Goal: Complete application form: Complete application form

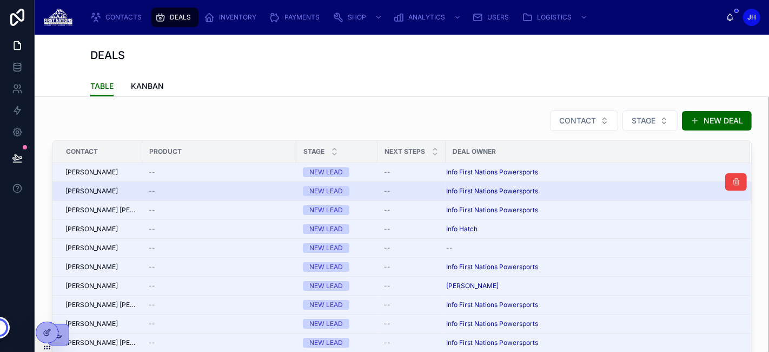
click at [118, 193] on span "[PERSON_NAME]" at bounding box center [91, 191] width 52 height 9
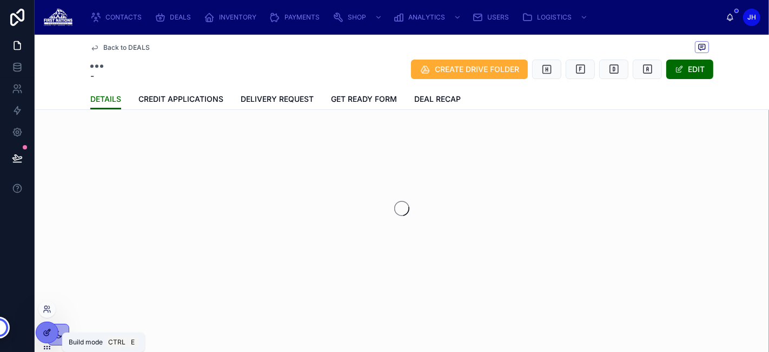
click at [43, 329] on icon at bounding box center [47, 332] width 9 height 9
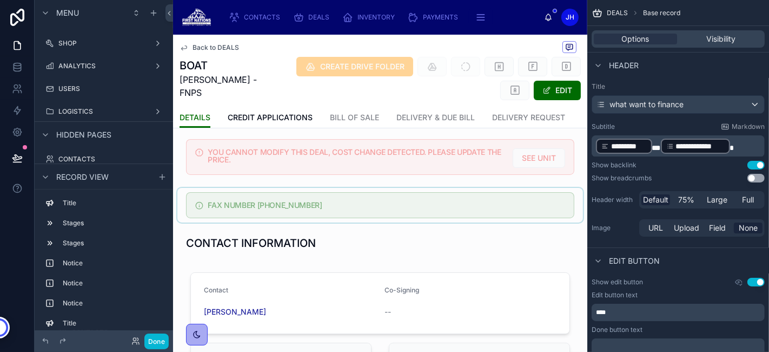
scroll to position [290, 0]
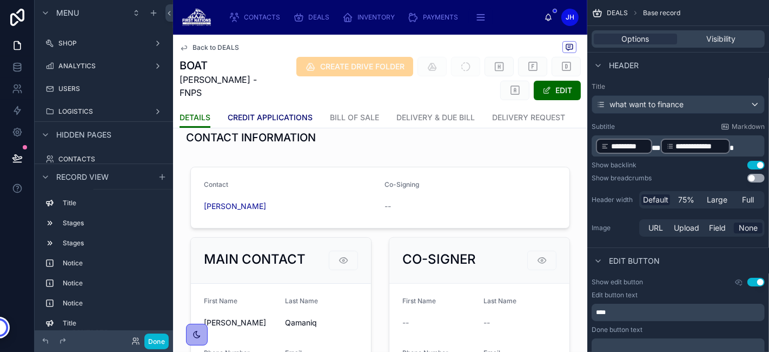
click at [275, 109] on link "CREDIT APPLICATIONS" at bounding box center [270, 119] width 85 height 22
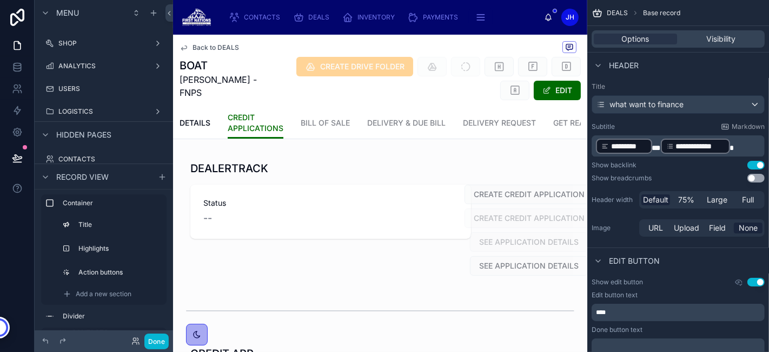
scroll to position [0, 9]
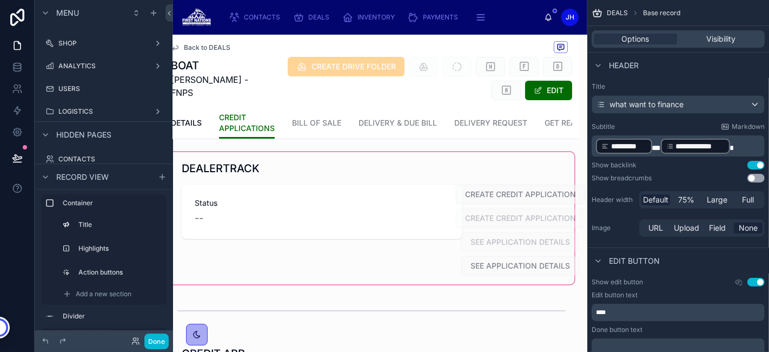
click at [480, 220] on div at bounding box center [372, 218] width 406 height 132
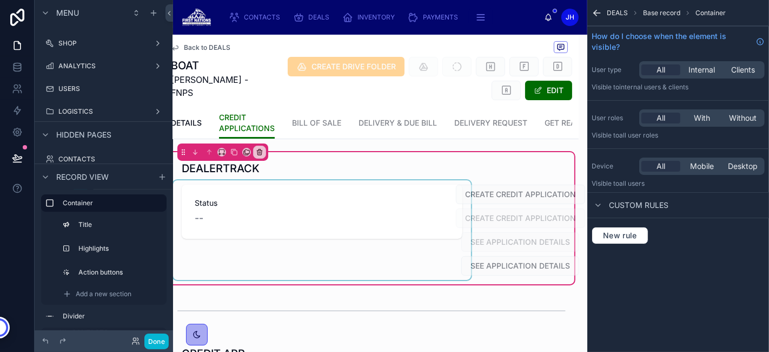
click at [456, 214] on div at bounding box center [322, 230] width 298 height 100
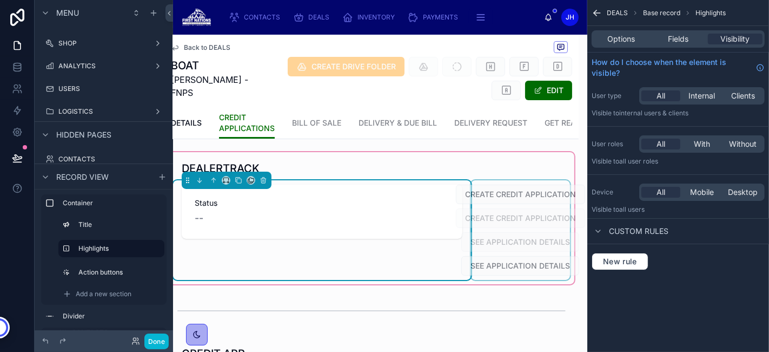
click at [480, 215] on div at bounding box center [521, 230] width 100 height 100
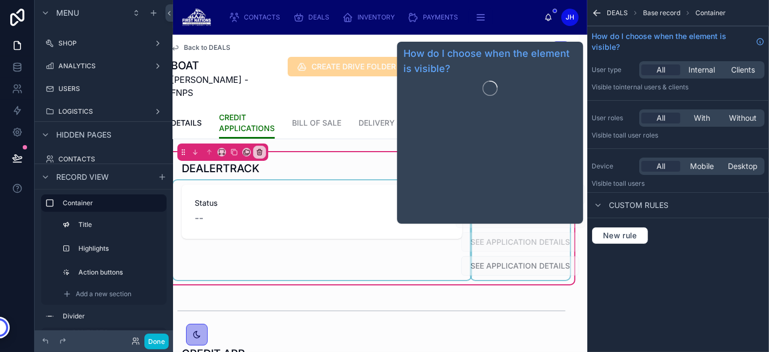
click at [499, 265] on div at bounding box center [521, 230] width 100 height 100
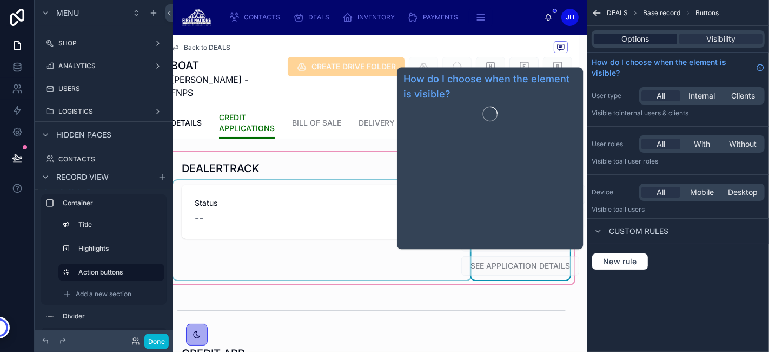
click at [646, 36] on span "Options" at bounding box center [636, 39] width 28 height 11
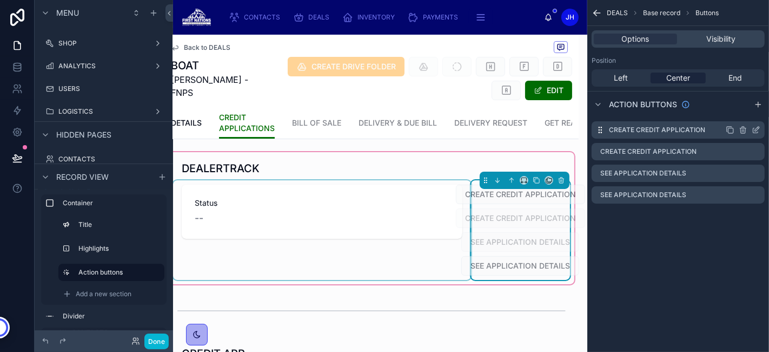
click at [757, 128] on icon "scrollable content" at bounding box center [757, 129] width 4 height 4
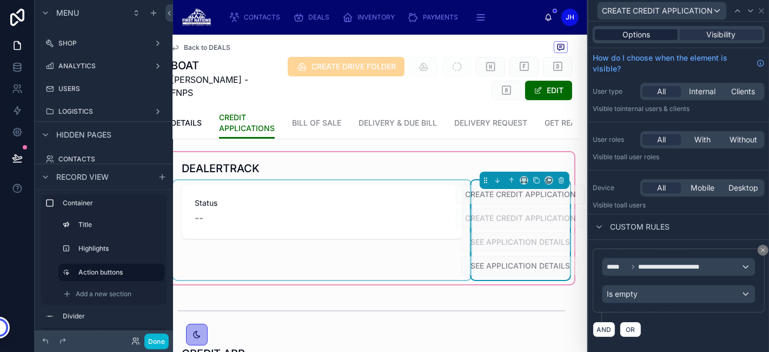
click at [641, 37] on span "Options" at bounding box center [637, 34] width 28 height 11
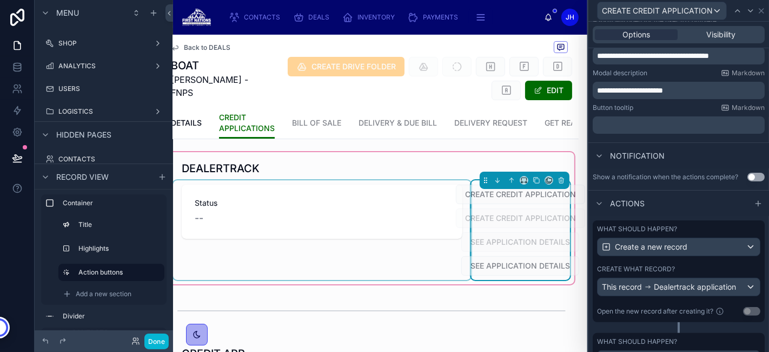
scroll to position [294, 0]
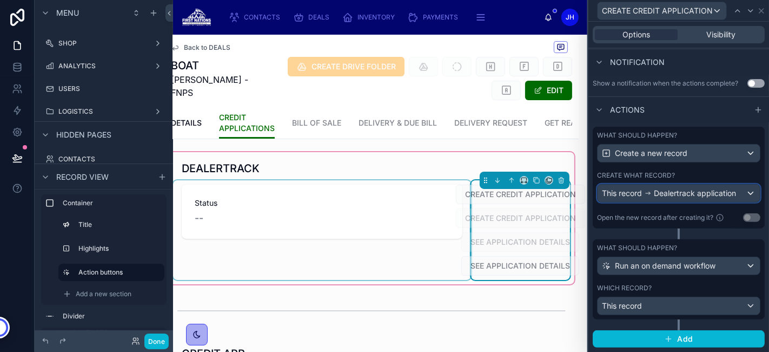
click at [654, 194] on span "Dealertrack application" at bounding box center [695, 193] width 82 height 11
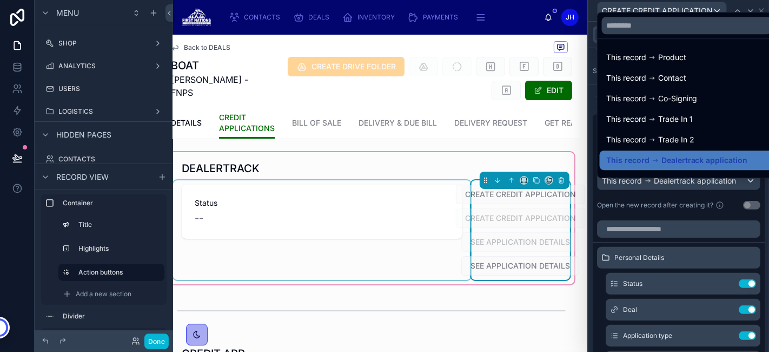
click at [640, 194] on div at bounding box center [678, 176] width 181 height 352
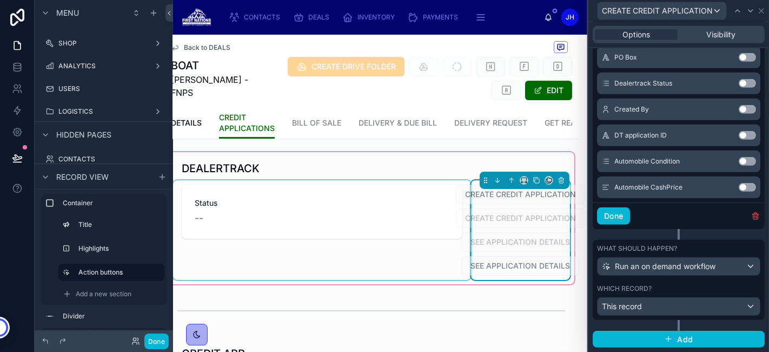
scroll to position [1792, 0]
click at [626, 315] on div "This record" at bounding box center [679, 305] width 162 height 17
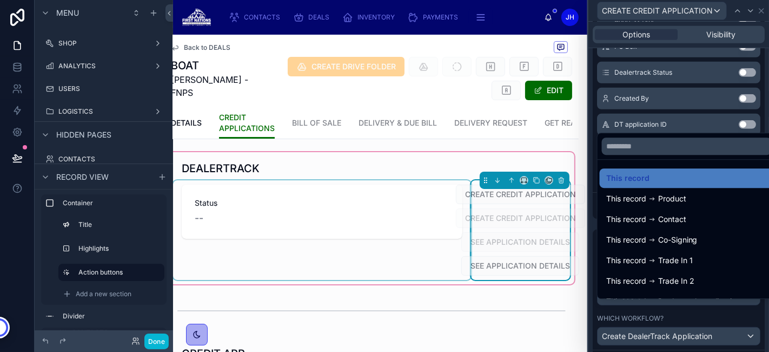
click at [630, 314] on div at bounding box center [678, 176] width 181 height 352
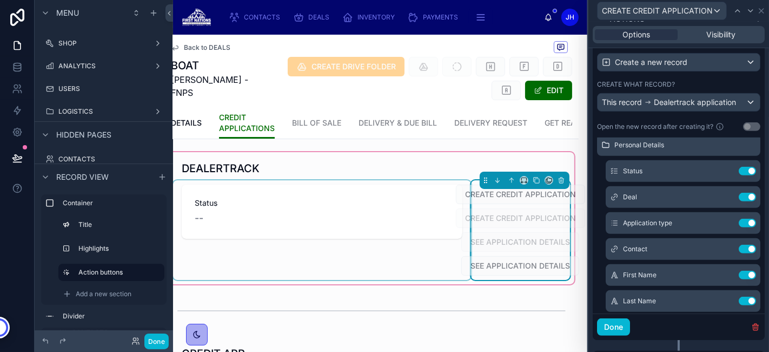
scroll to position [0, 0]
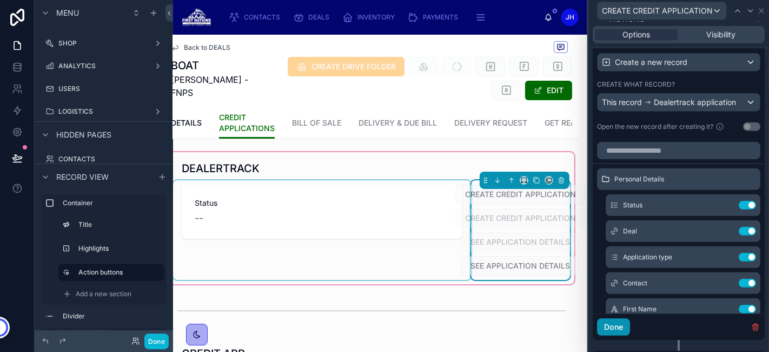
click at [618, 335] on button "Done" at bounding box center [613, 326] width 33 height 17
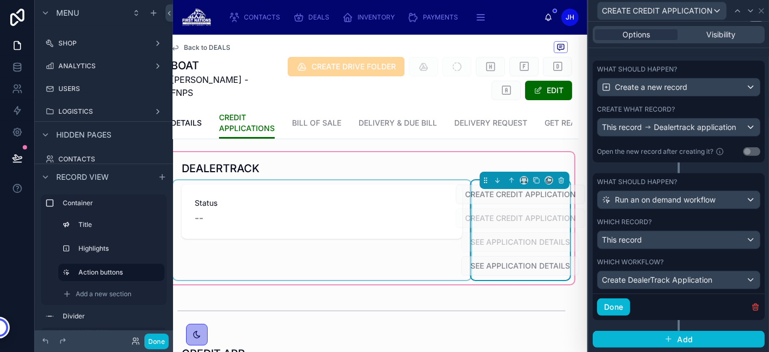
scroll to position [360, 0]
click at [612, 305] on button "Done" at bounding box center [613, 306] width 33 height 17
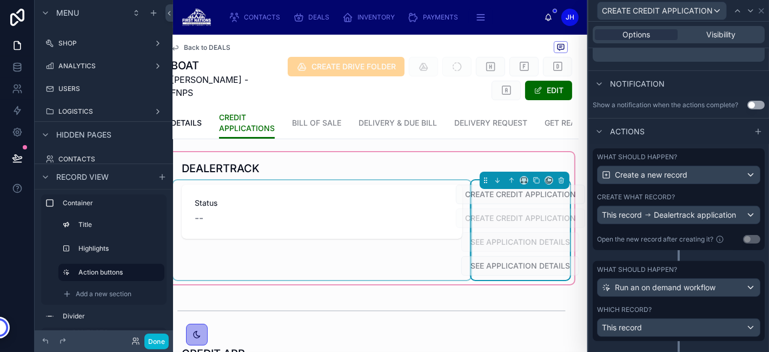
scroll to position [294, 0]
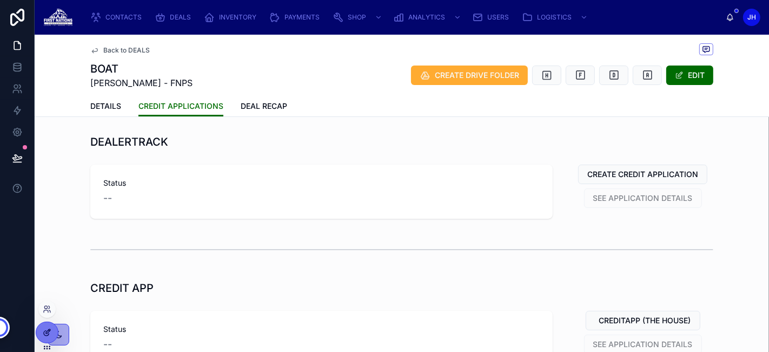
click at [50, 329] on icon at bounding box center [48, 331] width 4 height 4
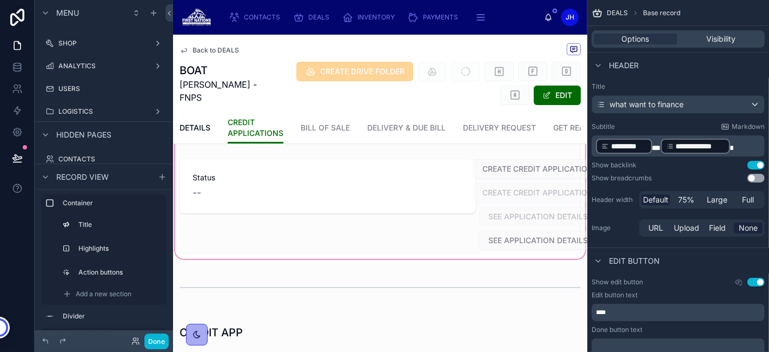
scroll to position [0, 1]
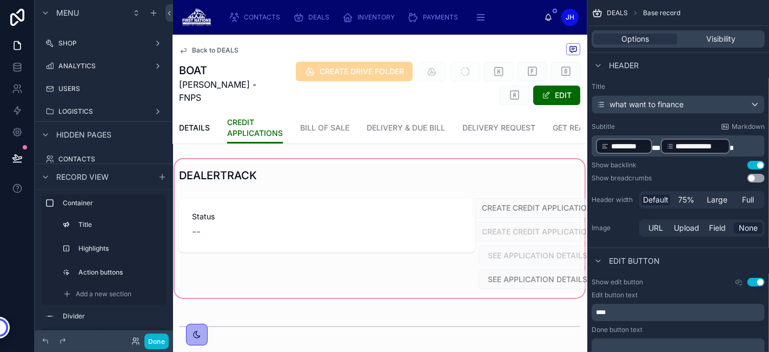
click at [508, 204] on div at bounding box center [380, 228] width 414 height 143
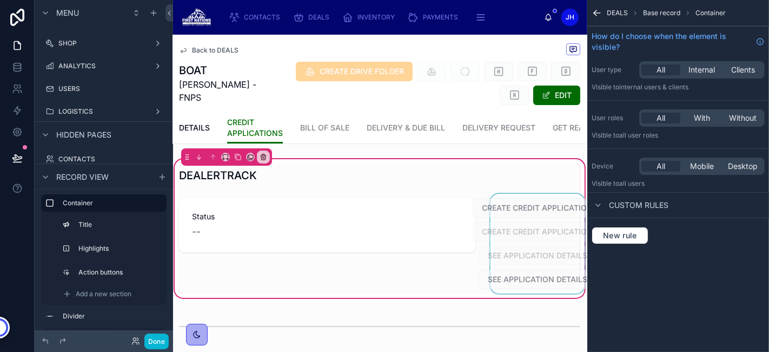
click at [508, 214] on div at bounding box center [537, 244] width 99 height 100
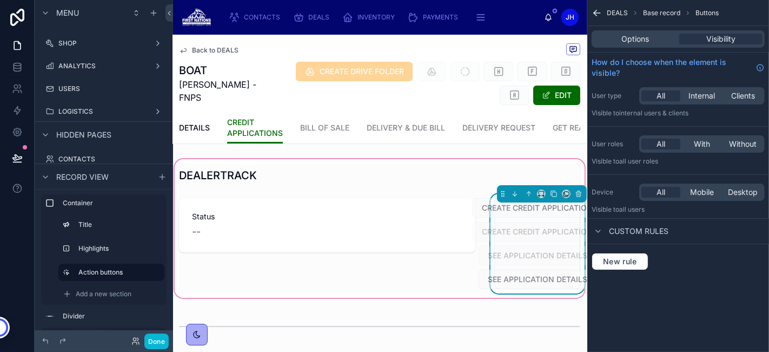
click at [649, 51] on div "Options Visibility" at bounding box center [678, 39] width 182 height 26
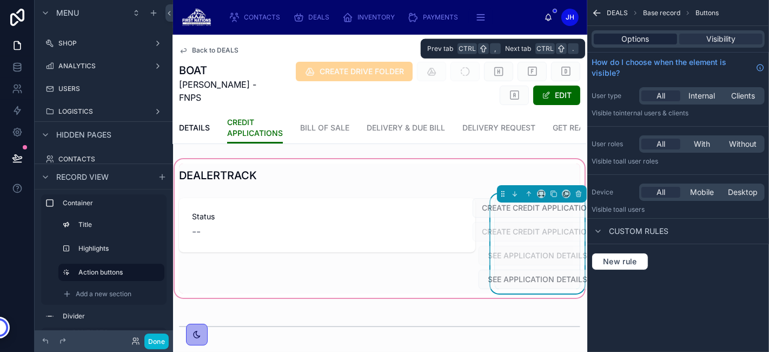
click at [641, 34] on span "Options" at bounding box center [636, 39] width 28 height 11
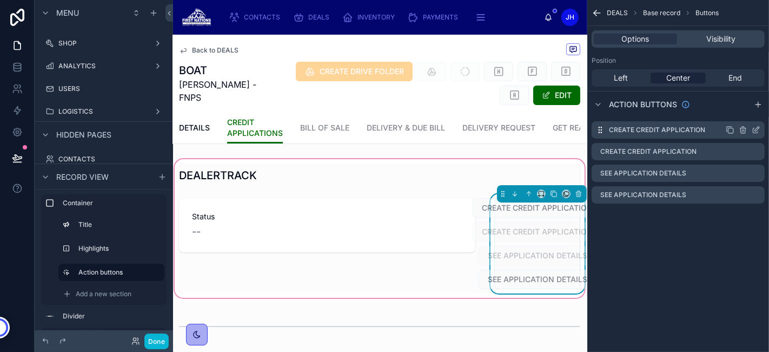
click at [756, 128] on icon "scrollable content" at bounding box center [756, 129] width 9 height 9
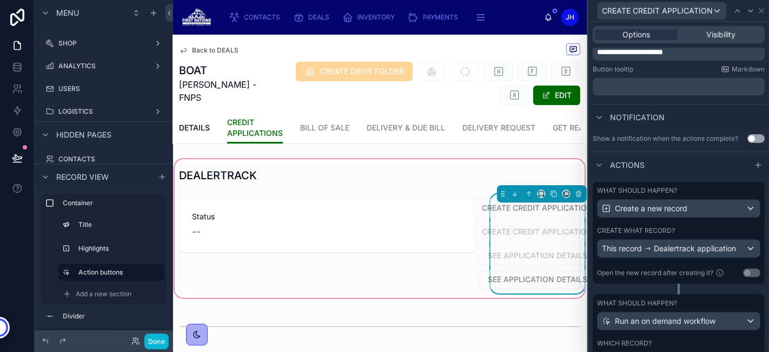
scroll to position [274, 0]
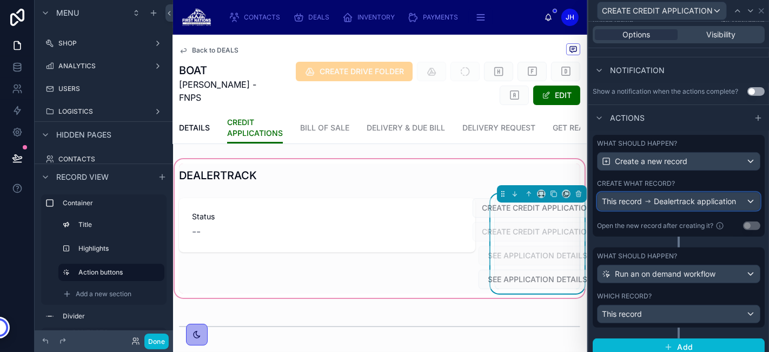
click at [650, 203] on icon at bounding box center [648, 201] width 8 height 8
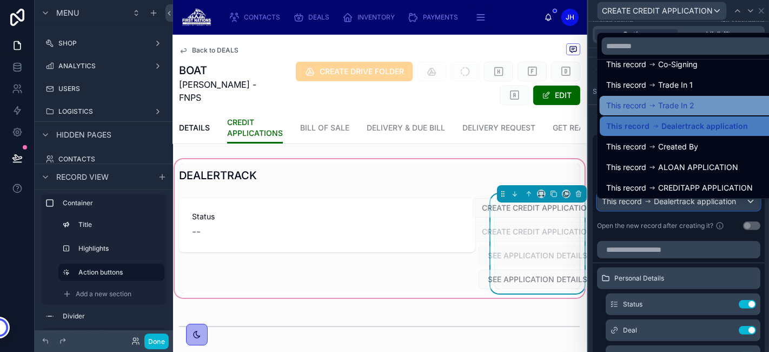
scroll to position [55, 0]
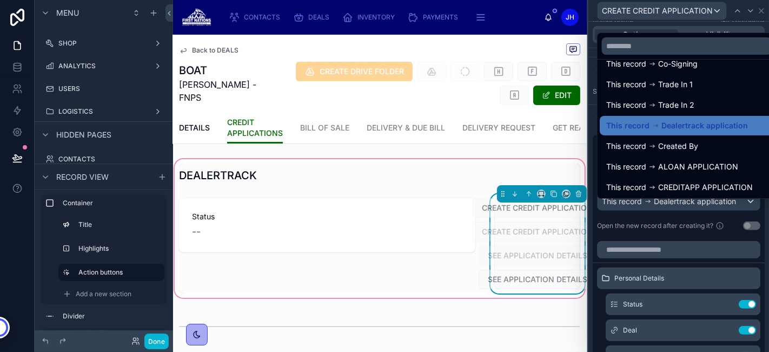
click at [641, 213] on div at bounding box center [678, 176] width 181 height 352
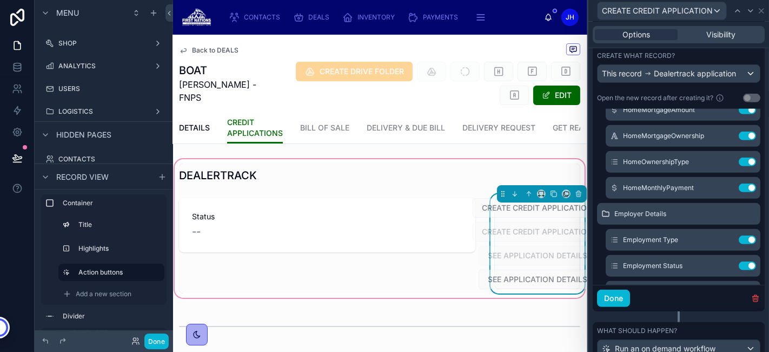
scroll to position [496, 0]
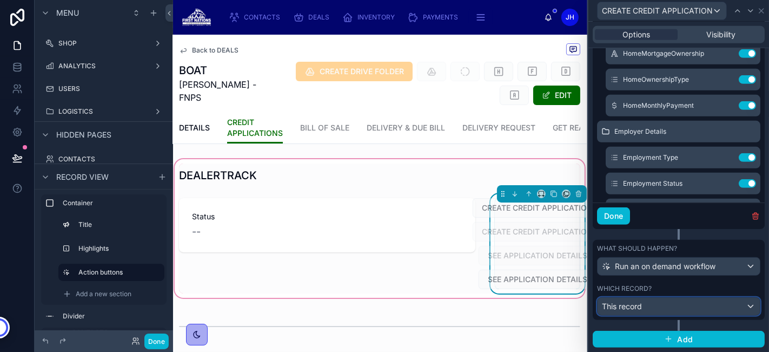
click at [646, 313] on div "This record" at bounding box center [679, 305] width 162 height 17
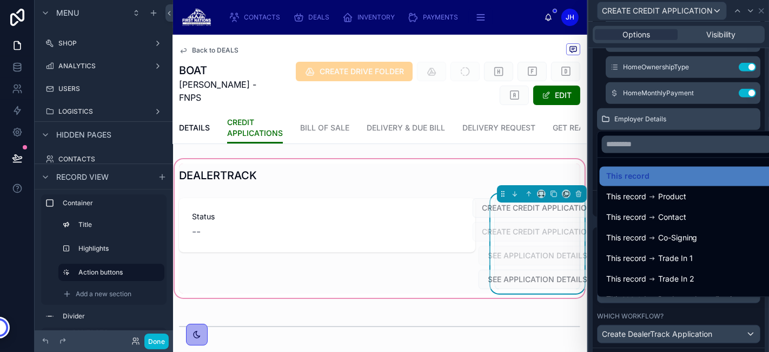
click at [643, 312] on div at bounding box center [678, 176] width 181 height 352
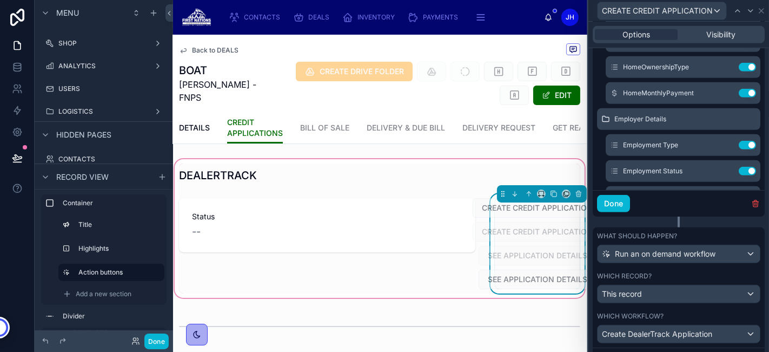
scroll to position [561, 0]
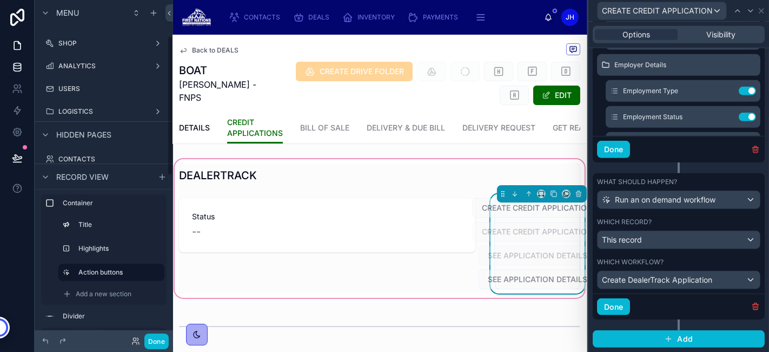
click at [19, 67] on icon at bounding box center [17, 67] width 11 height 11
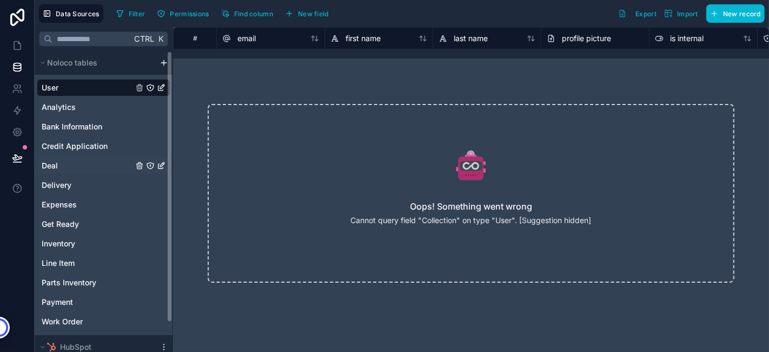
click at [70, 161] on div "Deal" at bounding box center [104, 165] width 134 height 17
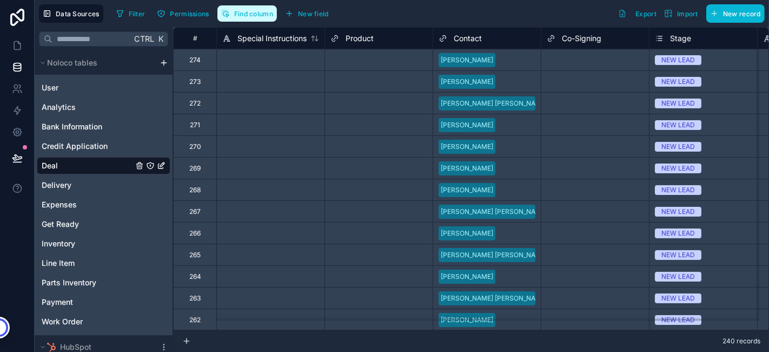
click at [234, 10] on span "Find column" at bounding box center [253, 14] width 39 height 8
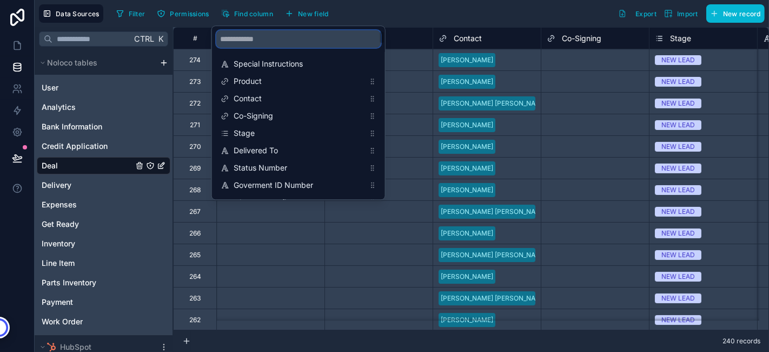
click at [265, 42] on input "scrollable content" at bounding box center [298, 38] width 164 height 17
type input "*******"
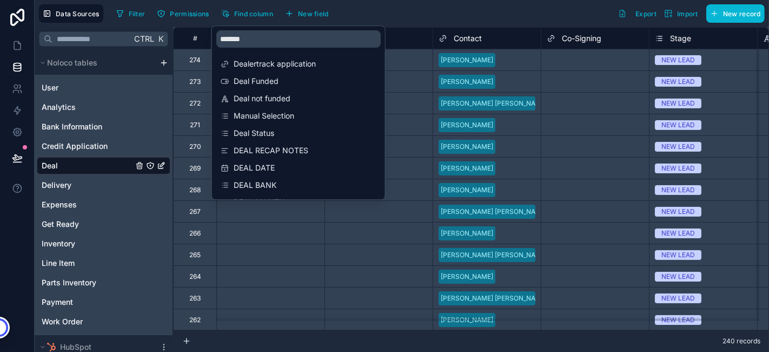
click at [254, 72] on div "Dealertrack application Deal Funded Deal not funded Manual Selection Deal Statu…" at bounding box center [298, 151] width 173 height 199
click at [260, 67] on span "Dealertrack application" at bounding box center [299, 63] width 131 height 11
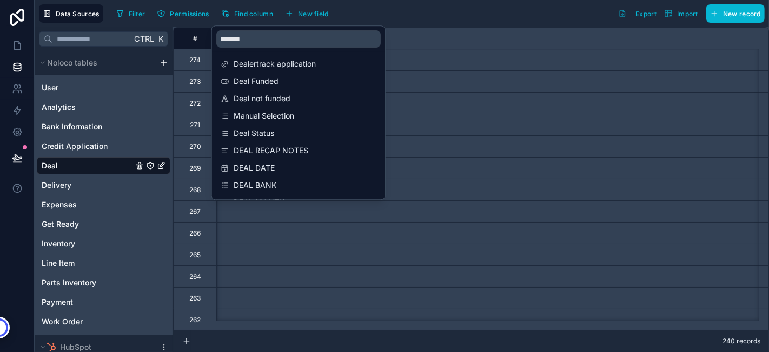
scroll to position [0, 6815]
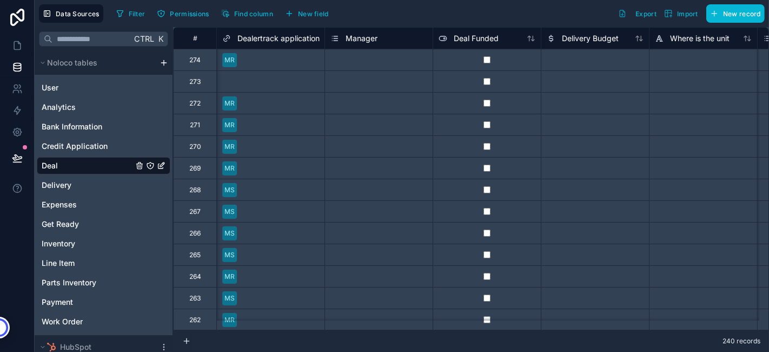
click at [387, 8] on div "Filter Permissions Find column New field Export Import New record" at bounding box center [438, 13] width 653 height 18
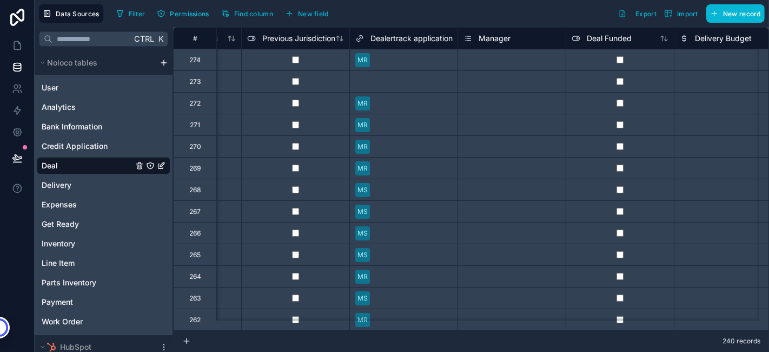
scroll to position [0, 6681]
click at [24, 44] on link at bounding box center [17, 46] width 34 height 22
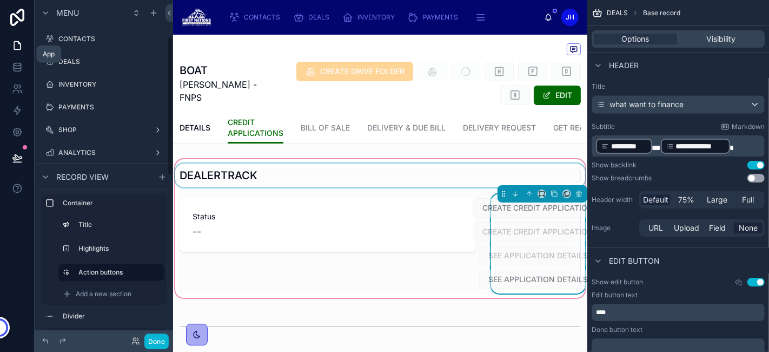
scroll to position [87, 0]
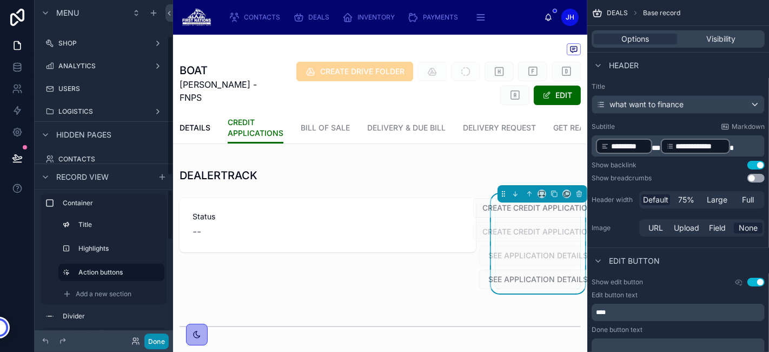
click at [157, 337] on button "Done" at bounding box center [156, 341] width 24 height 16
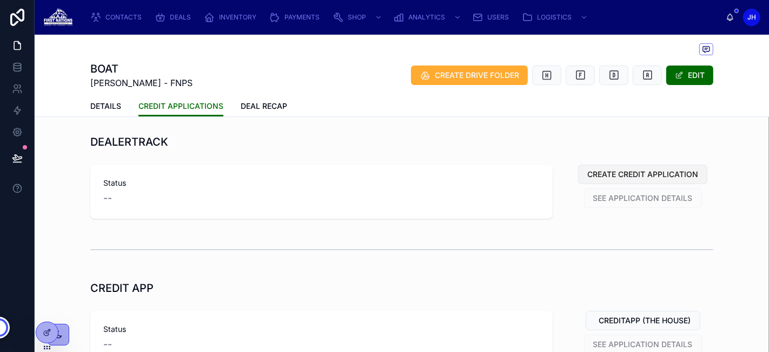
click at [609, 173] on span "CREATE CREDIT APPLICATION" at bounding box center [642, 174] width 111 height 11
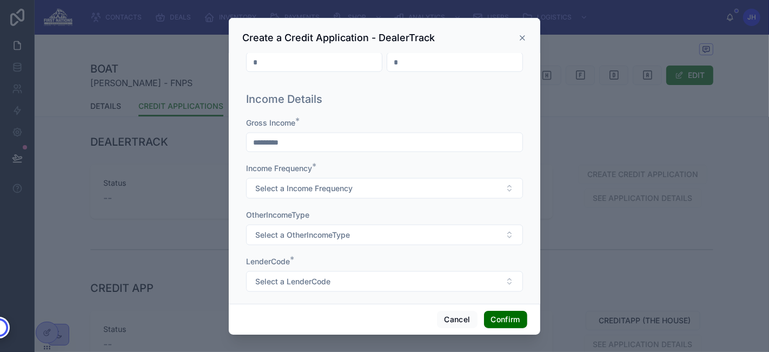
scroll to position [1286, 0]
click at [335, 180] on button "Select a Income Frequency" at bounding box center [384, 189] width 277 height 21
click at [366, 164] on div "Income Frequency *" at bounding box center [384, 169] width 277 height 11
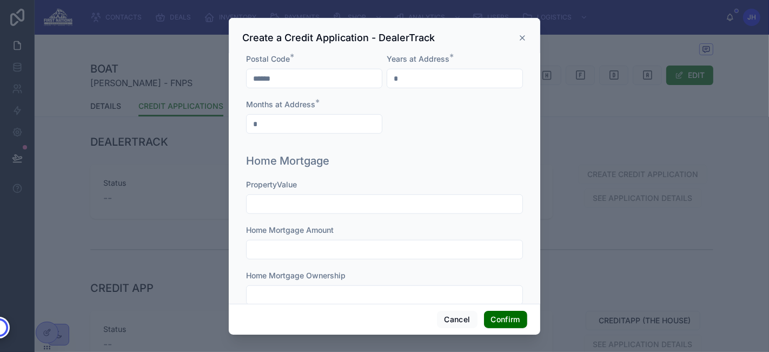
scroll to position [861, 0]
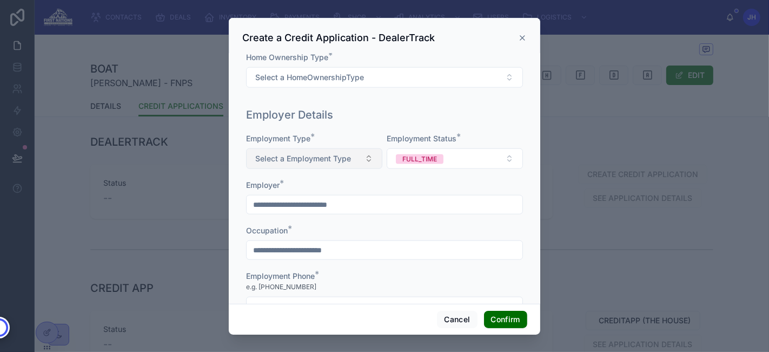
click at [341, 158] on span "Select a Employment Type" at bounding box center [303, 158] width 96 height 11
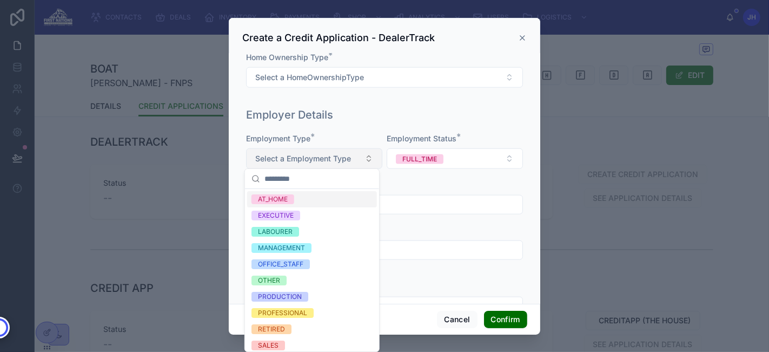
click at [325, 156] on span "Select a Employment Type" at bounding box center [303, 158] width 96 height 11
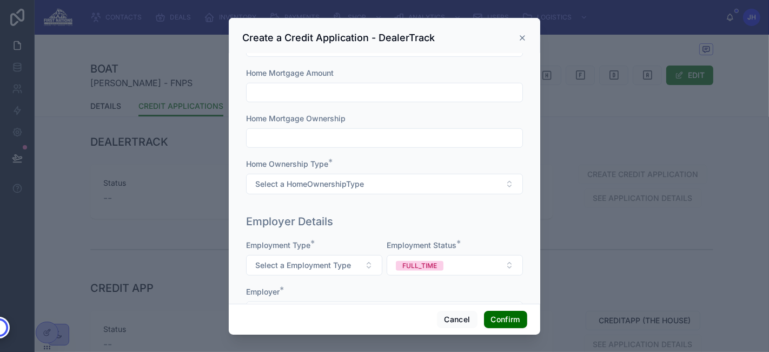
scroll to position [762, 0]
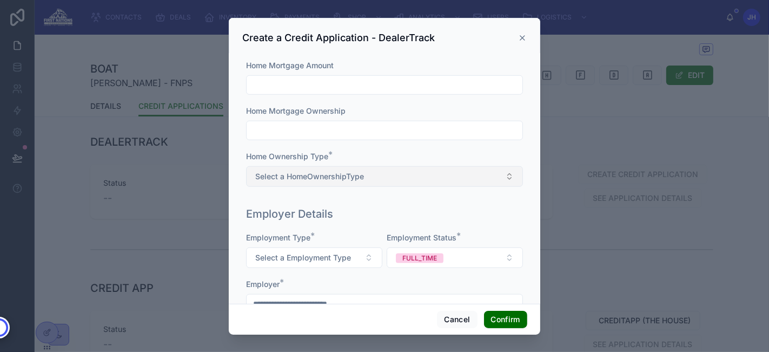
click at [344, 175] on span "Select a HomeOwnershipType" at bounding box center [309, 176] width 109 height 11
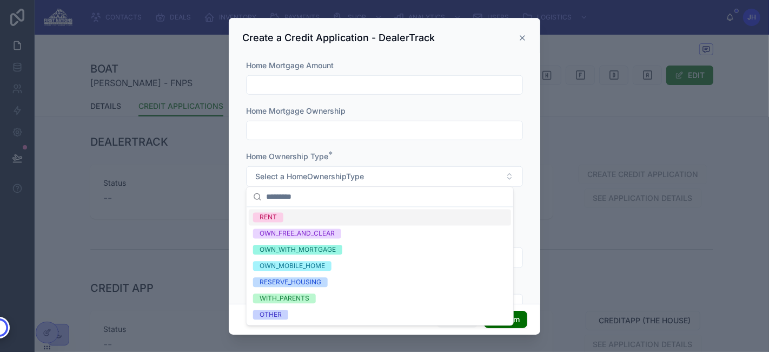
click at [302, 217] on div "RENT" at bounding box center [380, 217] width 262 height 16
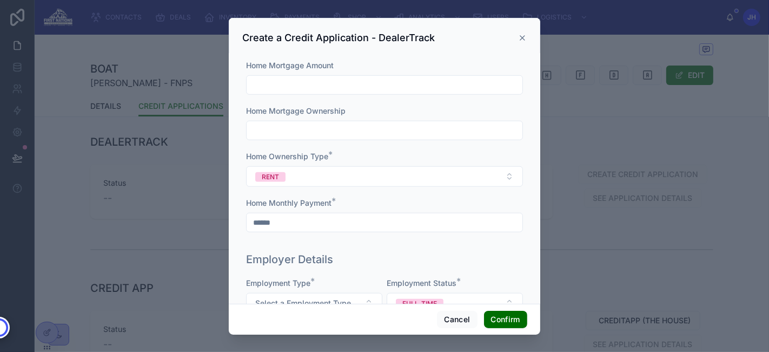
click at [294, 219] on input "******" at bounding box center [385, 222] width 276 height 15
type input "******"
click at [340, 201] on div "Home Monthly Payment *" at bounding box center [384, 202] width 277 height 11
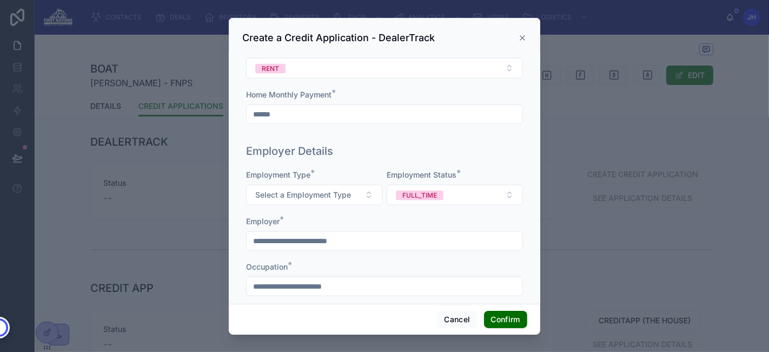
scroll to position [868, 0]
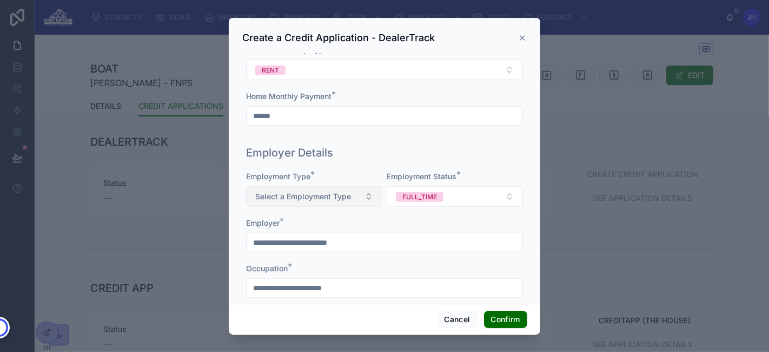
click at [320, 191] on span "Select a Employment Type" at bounding box center [303, 196] width 96 height 11
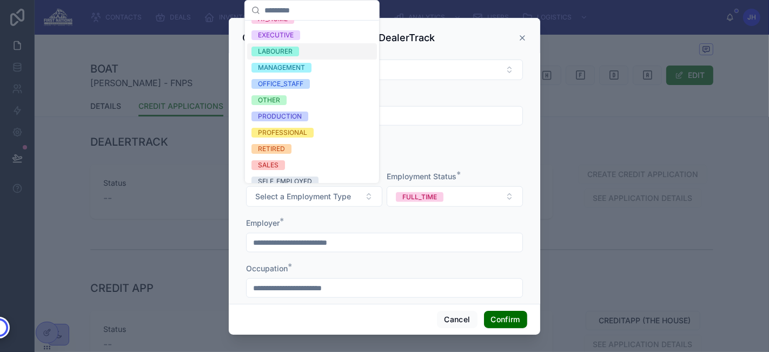
scroll to position [18, 0]
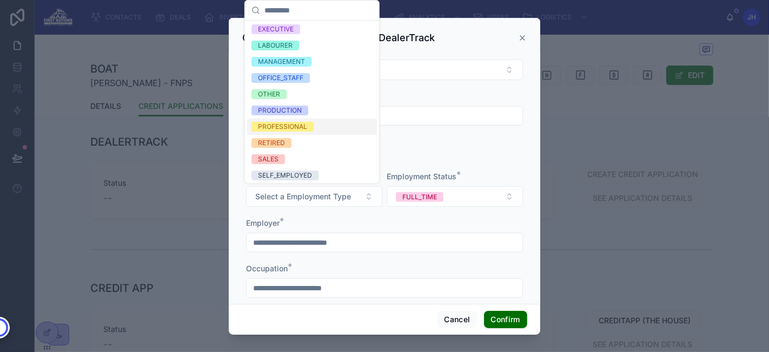
click at [282, 126] on div "PROFESSIONAL" at bounding box center [282, 127] width 49 height 10
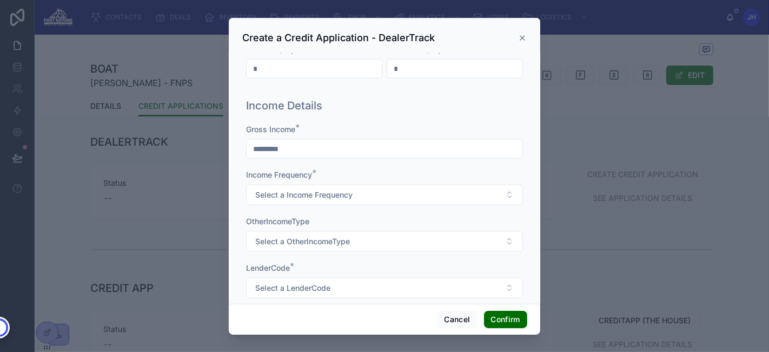
scroll to position [1336, 0]
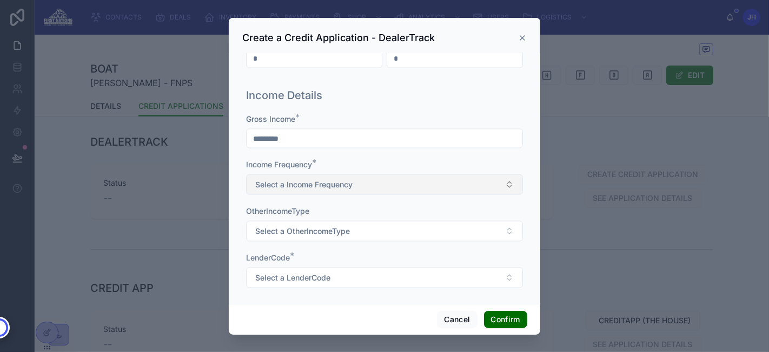
click at [318, 174] on button "Select a Income Frequency" at bounding box center [384, 184] width 277 height 21
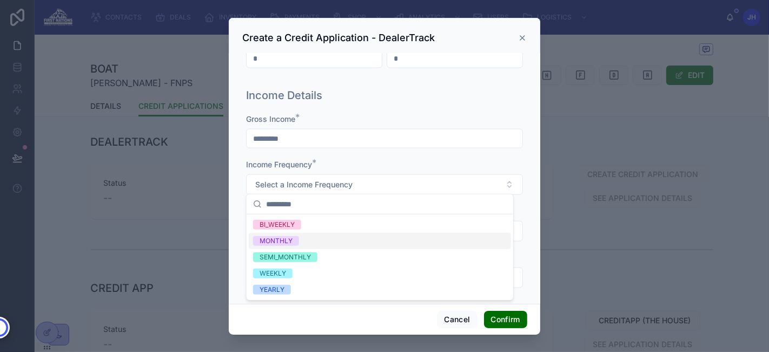
click at [293, 237] on span "MONTHLY" at bounding box center [276, 241] width 46 height 10
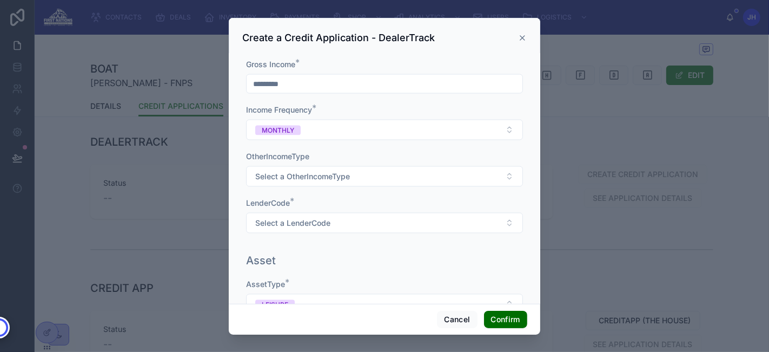
scroll to position [1399, 0]
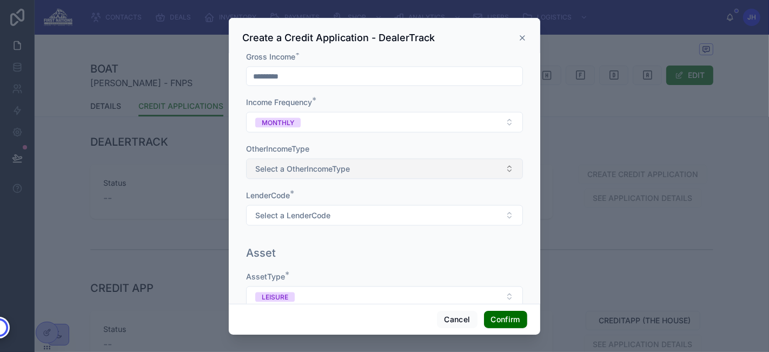
click at [330, 166] on span "Select a OtherIncomeType" at bounding box center [302, 168] width 95 height 11
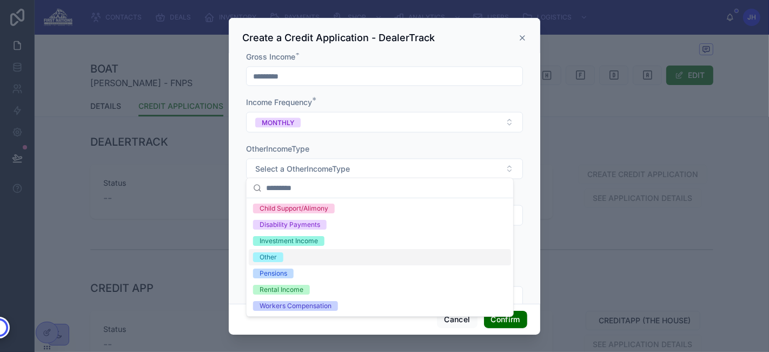
click at [297, 253] on div "Other" at bounding box center [380, 257] width 262 height 16
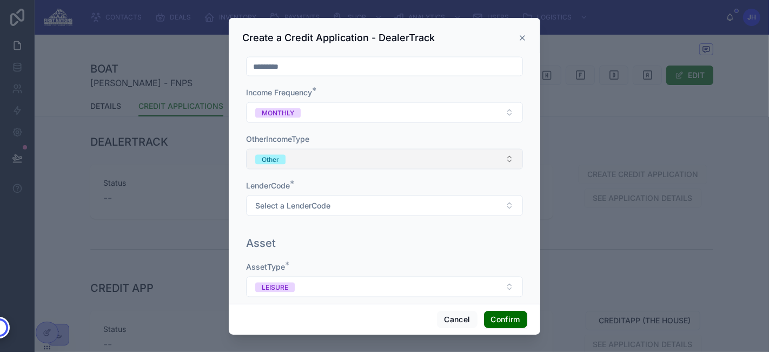
scroll to position [1421, 0]
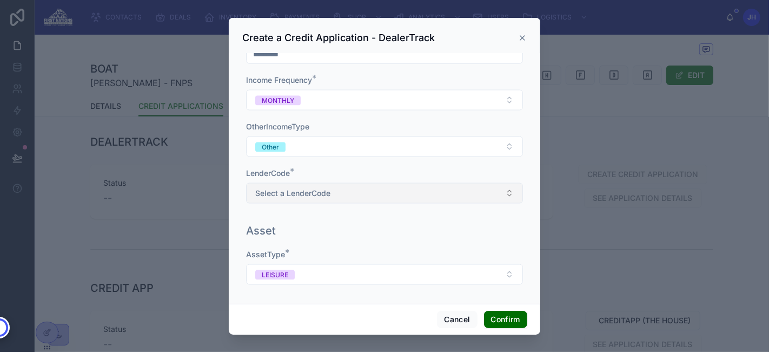
click at [323, 188] on span "Select a LenderCode" at bounding box center [292, 193] width 75 height 11
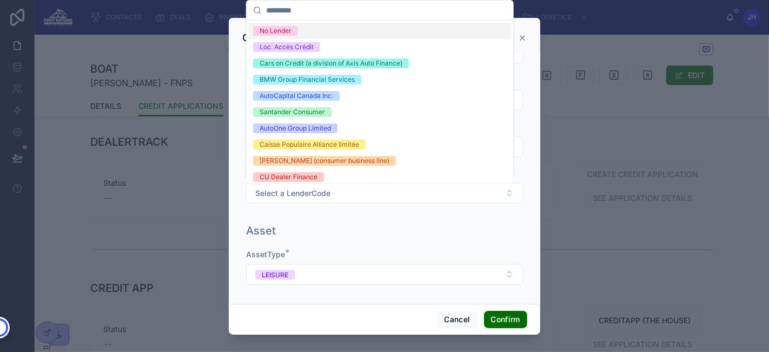
click at [303, 212] on div "Income Details Gross Income * ********* Income Frequency * MONTHLY OtherIncomeT…" at bounding box center [385, 109] width 286 height 220
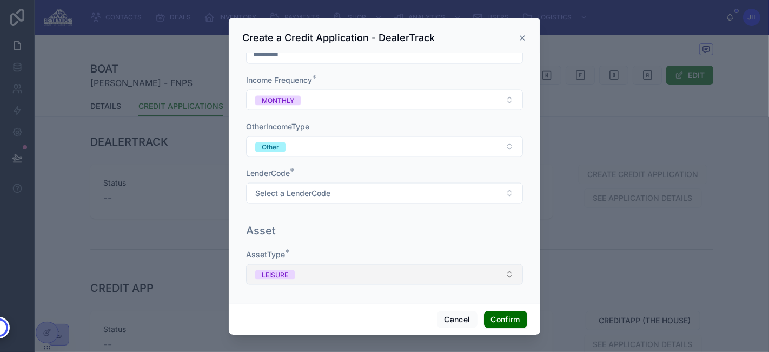
click at [288, 264] on button "LEISURE" at bounding box center [384, 274] width 277 height 21
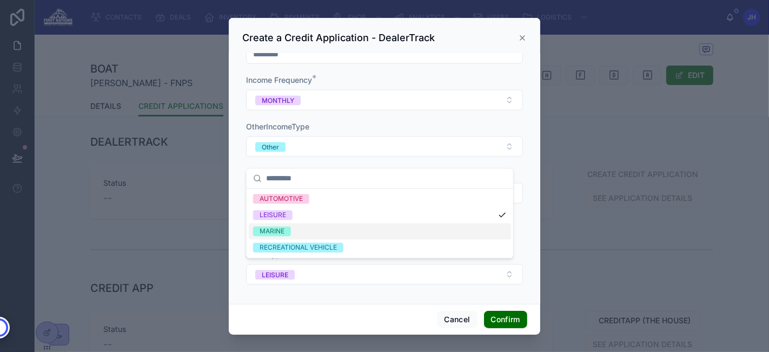
click at [295, 234] on div "MARINE" at bounding box center [380, 231] width 262 height 16
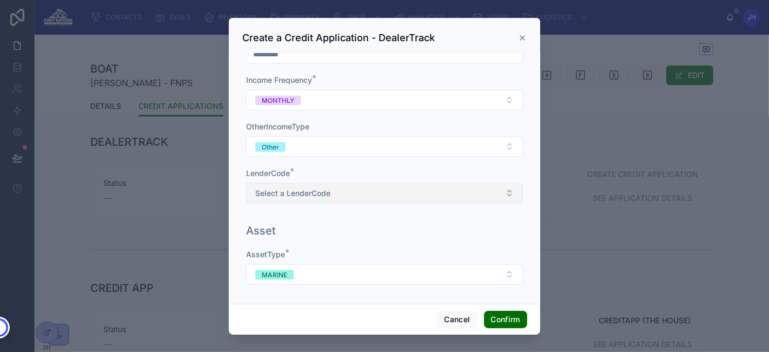
click at [316, 193] on span "Select a LenderCode" at bounding box center [292, 193] width 75 height 11
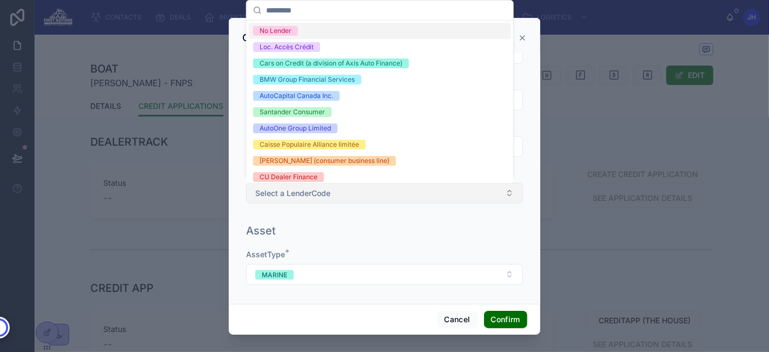
click at [316, 193] on span "Select a LenderCode" at bounding box center [292, 193] width 75 height 11
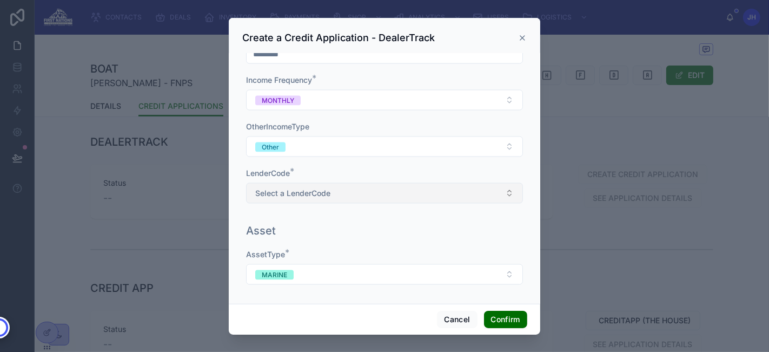
click at [316, 193] on span "Select a LenderCode" at bounding box center [292, 193] width 75 height 11
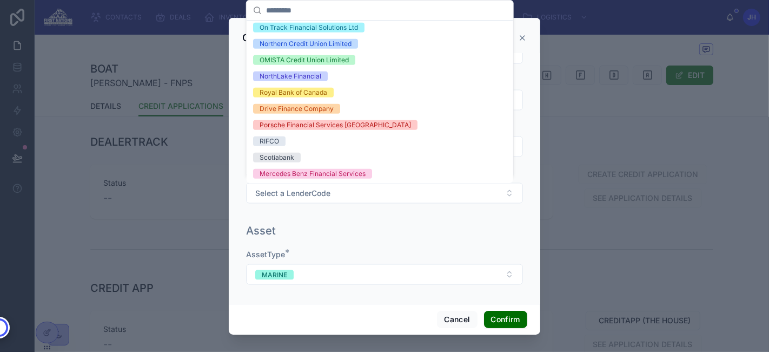
scroll to position [453, 0]
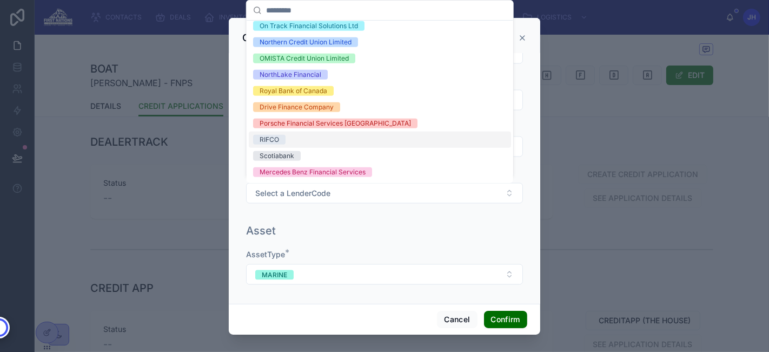
click at [334, 214] on div "Income Details Gross Income * ********* Income Frequency * MONTHLY OtherIncomeT…" at bounding box center [385, 109] width 286 height 220
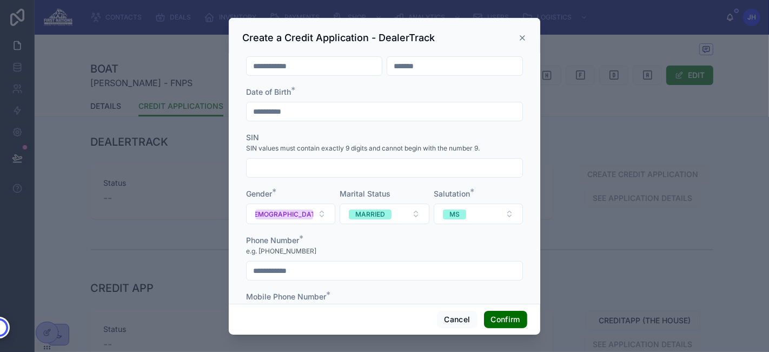
scroll to position [0, 0]
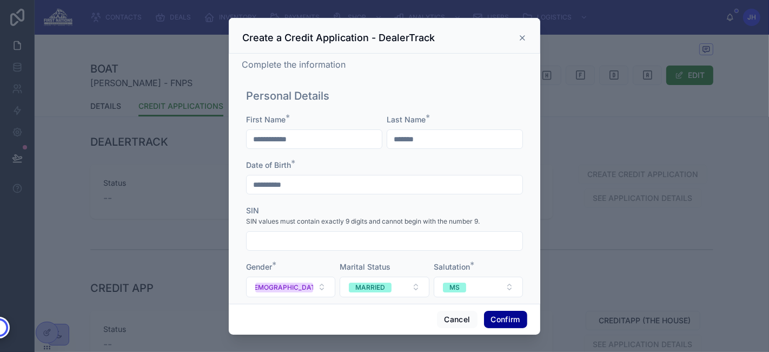
click at [509, 320] on button "Confirm" at bounding box center [505, 318] width 43 height 17
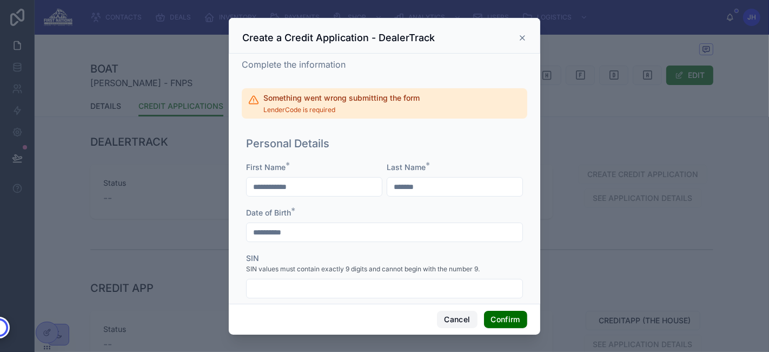
click at [455, 316] on button "Cancel" at bounding box center [457, 318] width 40 height 17
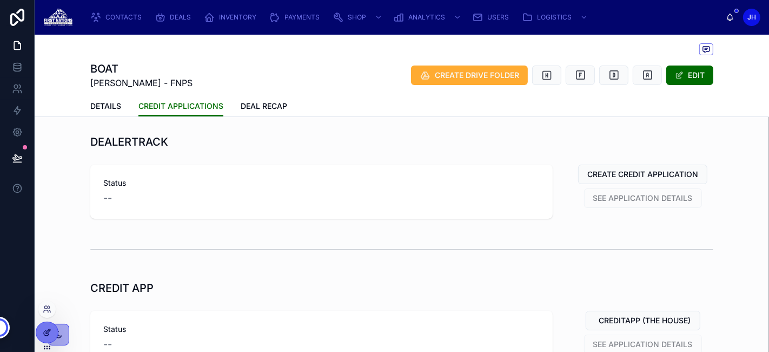
click at [42, 327] on div at bounding box center [47, 332] width 22 height 21
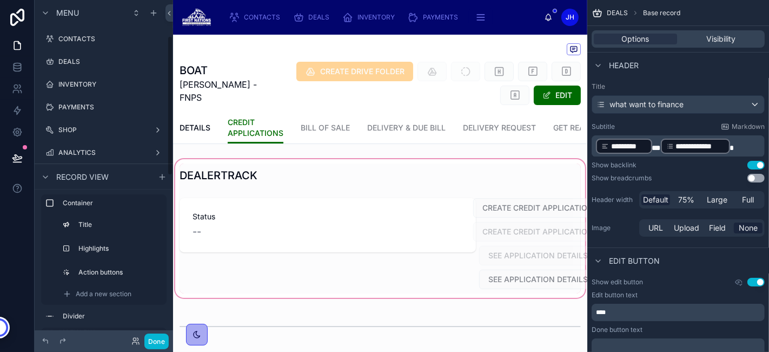
scroll to position [87, 0]
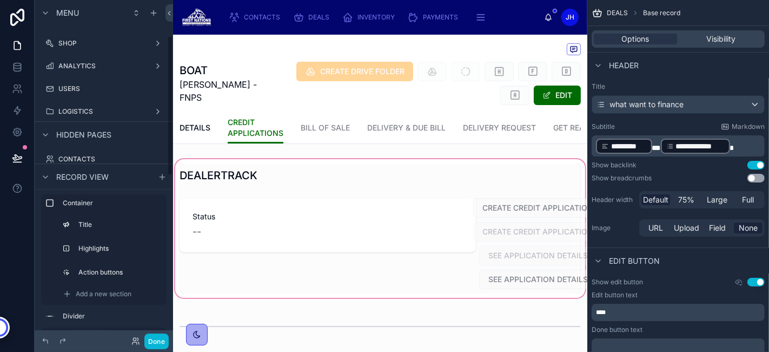
click at [485, 220] on div at bounding box center [380, 228] width 414 height 143
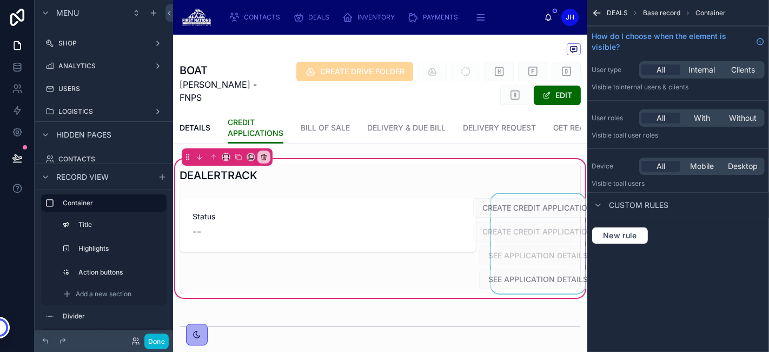
click at [500, 223] on div at bounding box center [538, 244] width 99 height 100
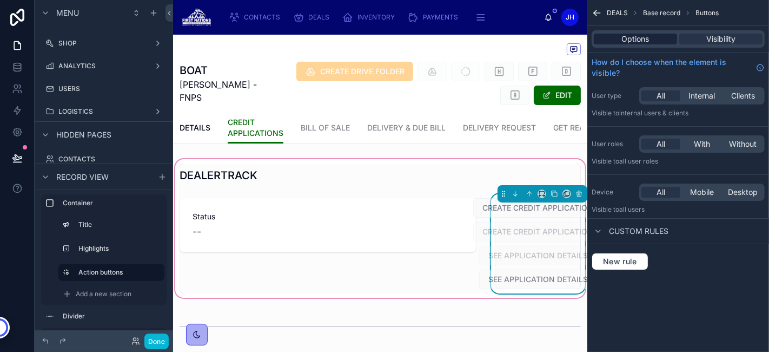
click at [633, 38] on span "Options" at bounding box center [636, 39] width 28 height 11
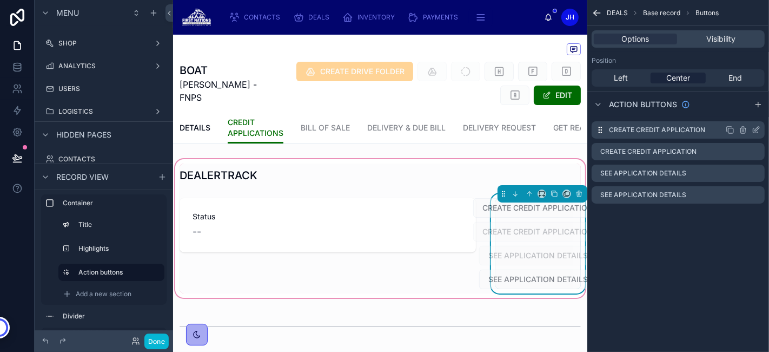
click at [760, 127] on icon "scrollable content" at bounding box center [756, 129] width 9 height 9
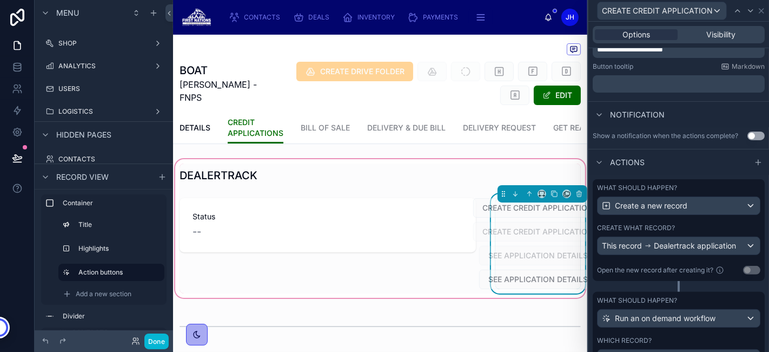
scroll to position [230, 0]
click at [669, 250] on div "This record Dealertrack application" at bounding box center [669, 244] width 134 height 11
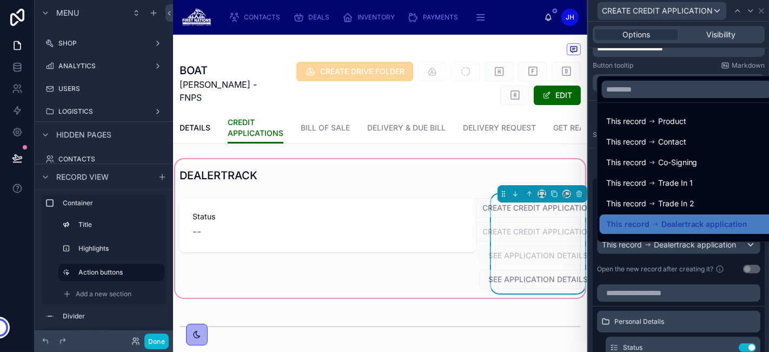
click at [669, 251] on div at bounding box center [678, 176] width 181 height 352
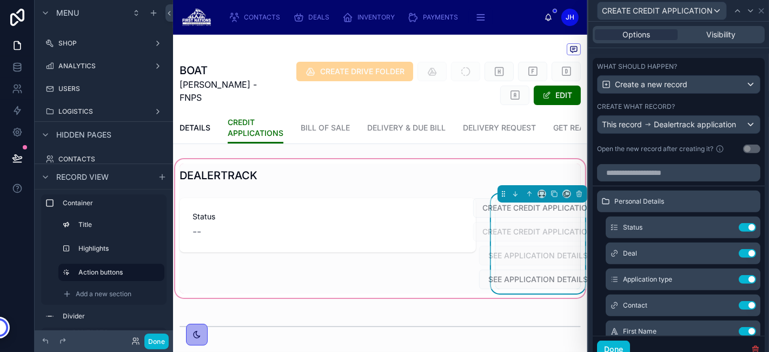
scroll to position [350, 0]
click at [722, 231] on icon at bounding box center [726, 227] width 9 height 9
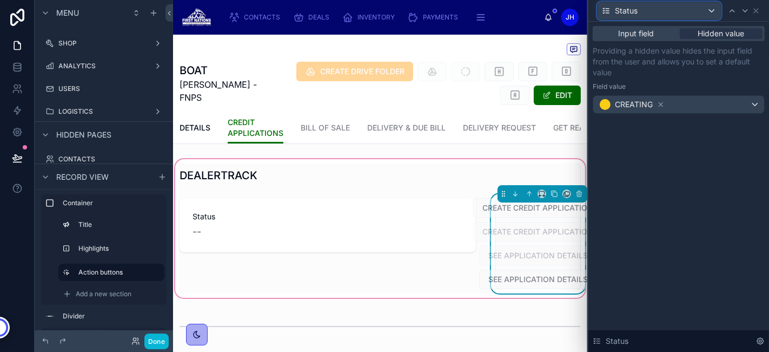
click at [689, 13] on div "Status" at bounding box center [659, 10] width 123 height 17
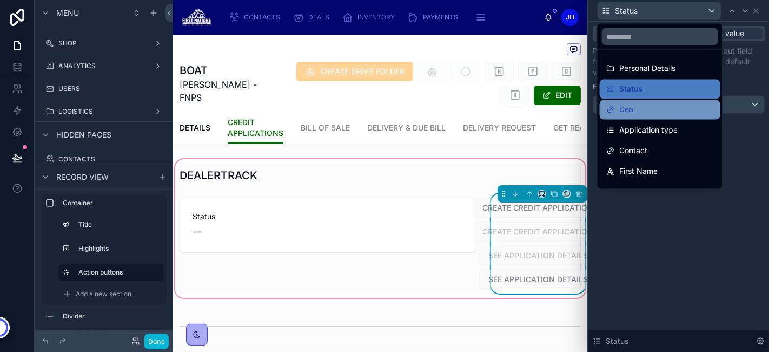
click at [639, 116] on div "Deal" at bounding box center [660, 109] width 121 height 19
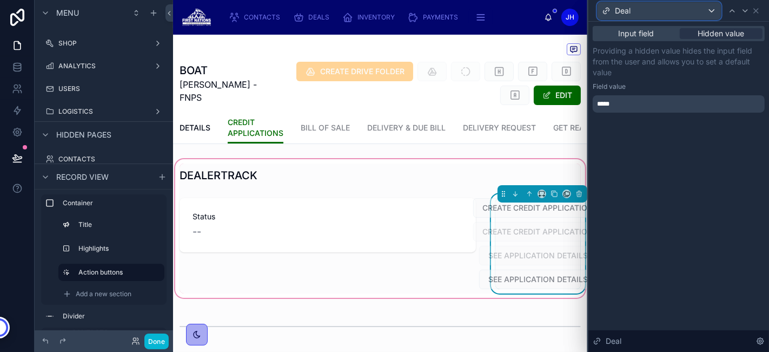
click at [653, 11] on div "Deal" at bounding box center [659, 10] width 123 height 17
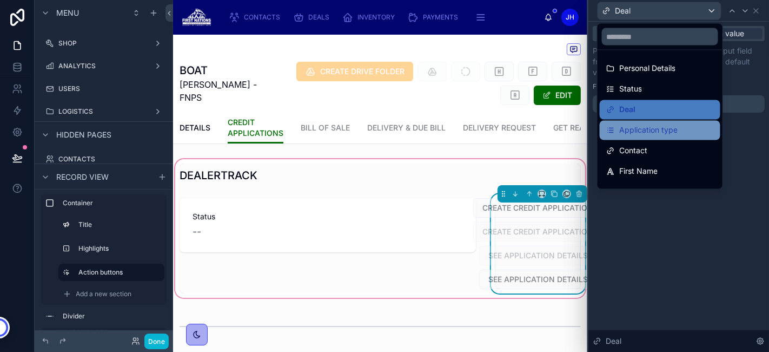
click at [647, 124] on span "Application type" at bounding box center [648, 130] width 58 height 13
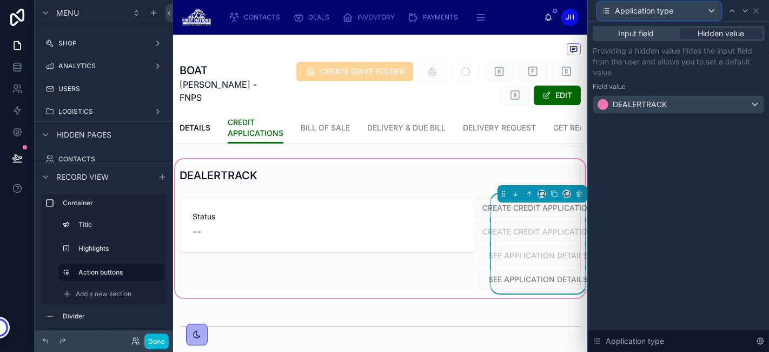
click at [655, 11] on span "Application type" at bounding box center [644, 10] width 58 height 11
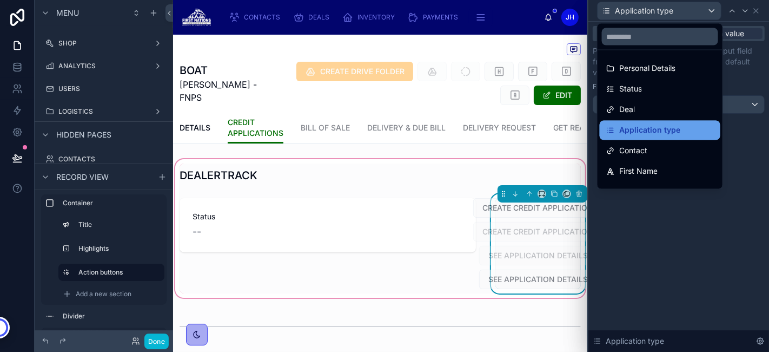
click at [641, 138] on div "Application type" at bounding box center [660, 130] width 121 height 19
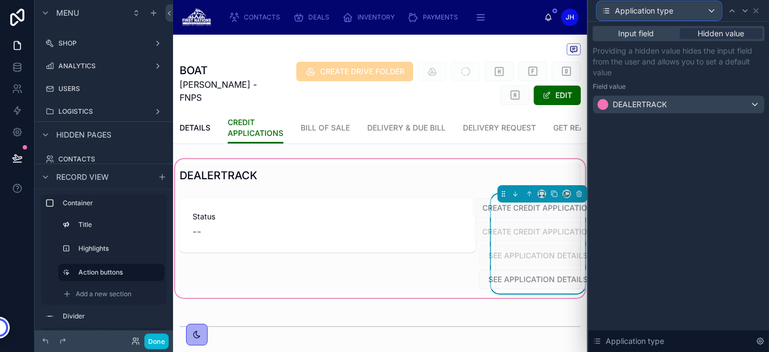
click at [649, 10] on span "Application type" at bounding box center [644, 10] width 58 height 11
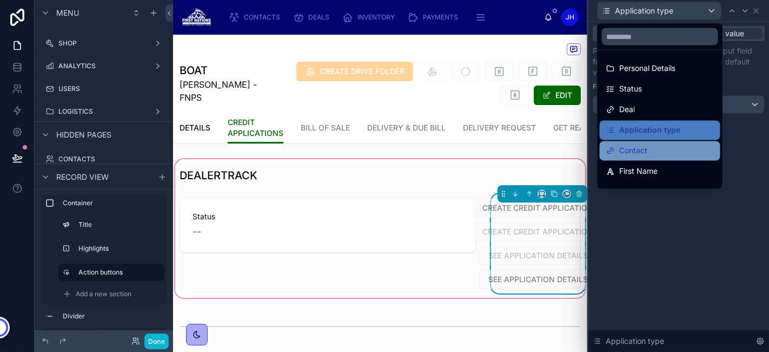
click at [626, 147] on span "Contact" at bounding box center [633, 150] width 28 height 13
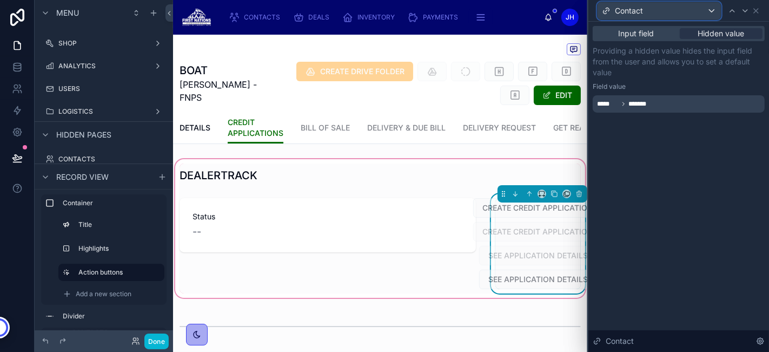
click at [622, 17] on div "Contact" at bounding box center [659, 10] width 123 height 17
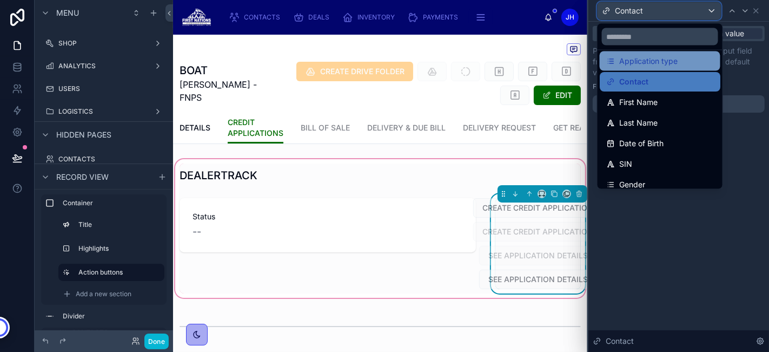
scroll to position [0, 0]
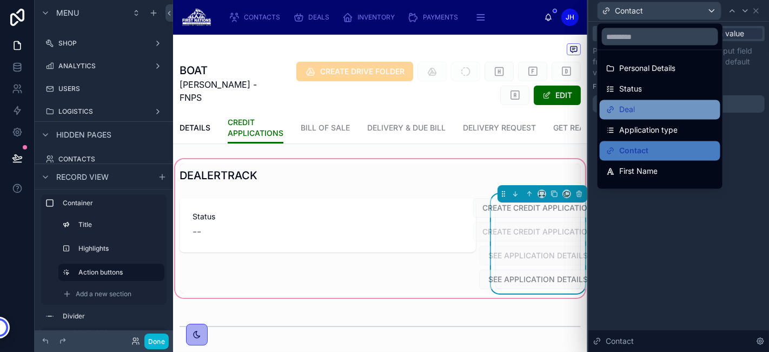
click at [649, 105] on div "Deal" at bounding box center [660, 109] width 108 height 13
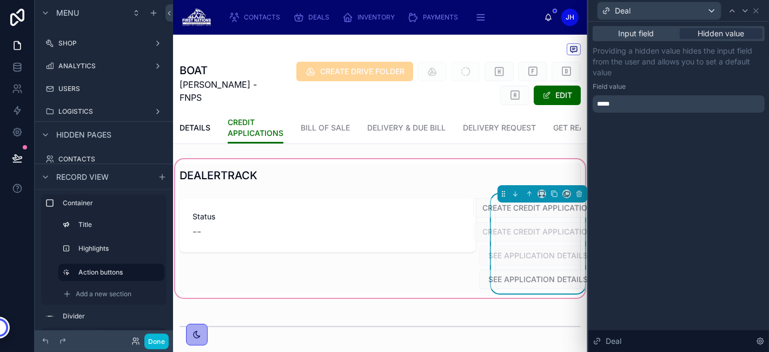
click at [655, 112] on div "*****" at bounding box center [679, 103] width 172 height 17
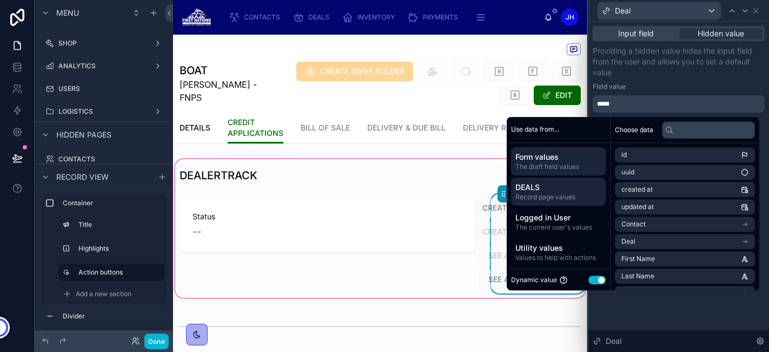
click at [541, 191] on span "DEALS" at bounding box center [558, 187] width 86 height 11
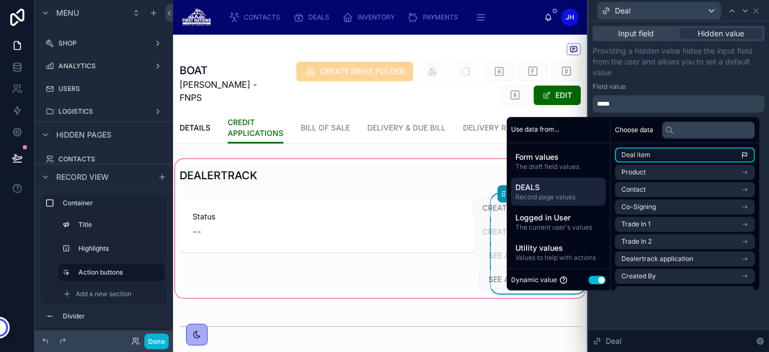
click at [649, 152] on li "Deal item" at bounding box center [685, 154] width 140 height 15
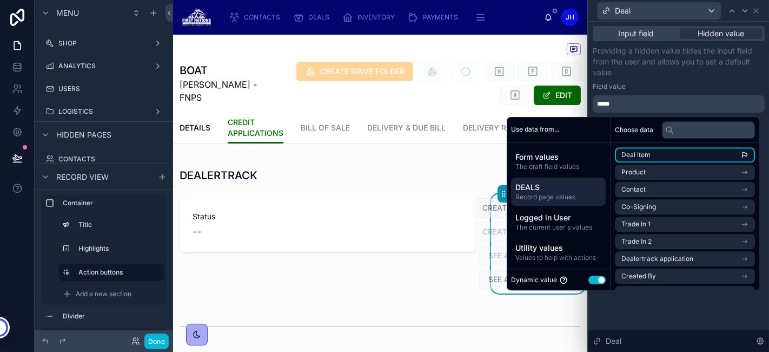
click at [649, 152] on li "Deal item" at bounding box center [685, 154] width 140 height 15
click at [630, 154] on span "Deal item" at bounding box center [635, 154] width 29 height 9
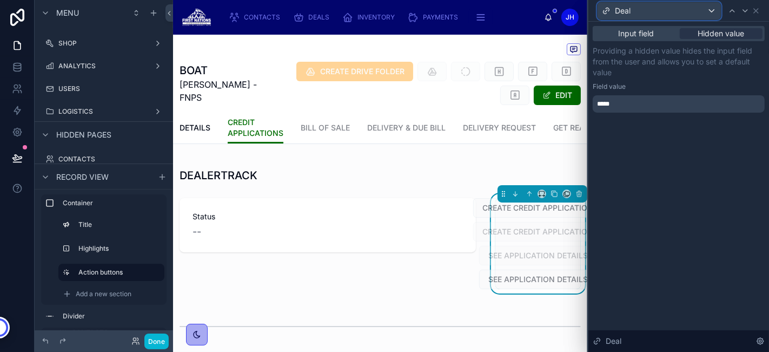
click at [638, 18] on div "Deal" at bounding box center [659, 10] width 123 height 17
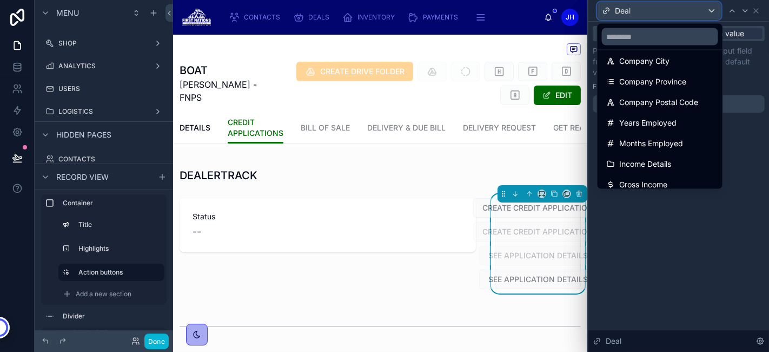
scroll to position [1032, 0]
